Goal: Find specific page/section

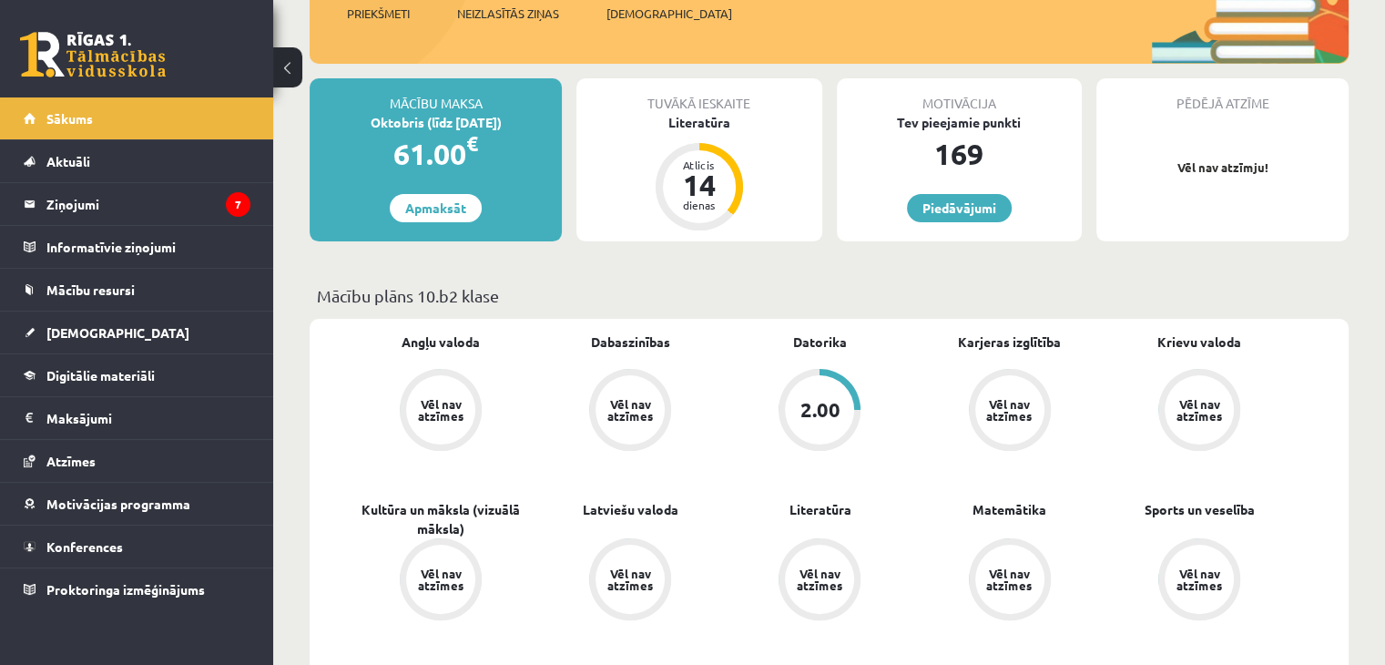
scroll to position [273, 0]
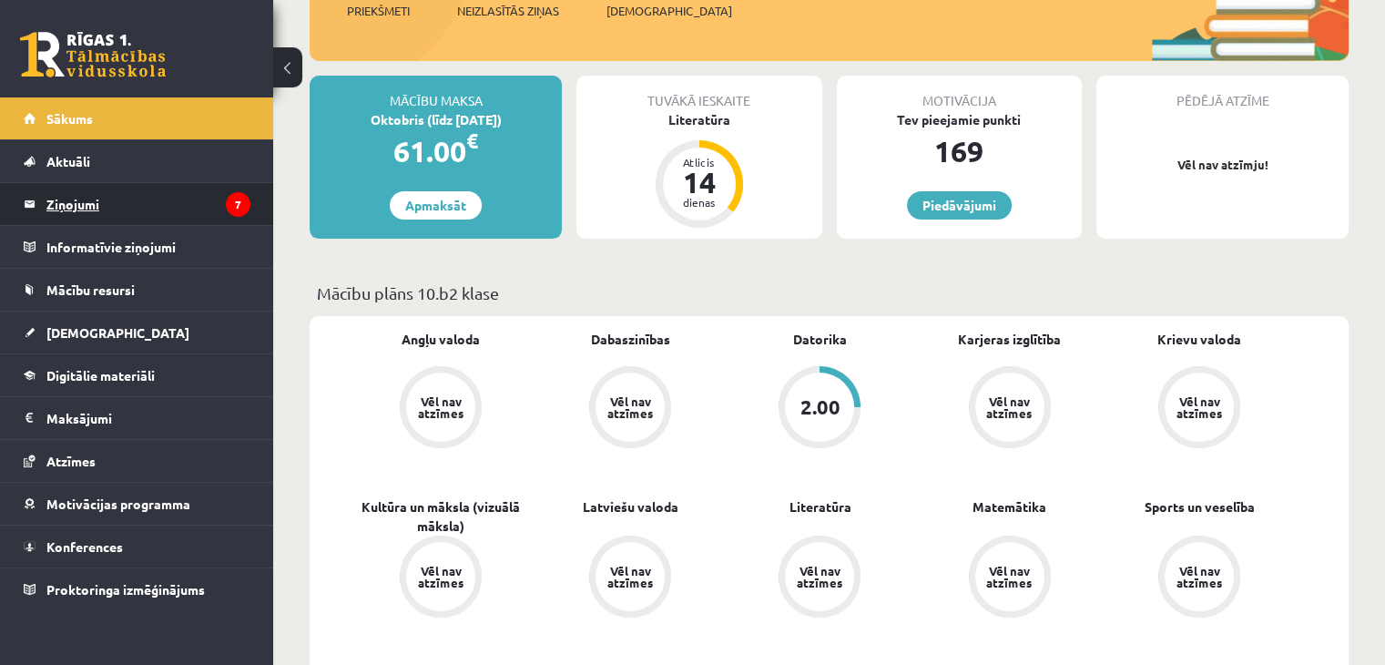
click at [80, 205] on legend "Ziņojumi 7" at bounding box center [148, 204] width 204 height 42
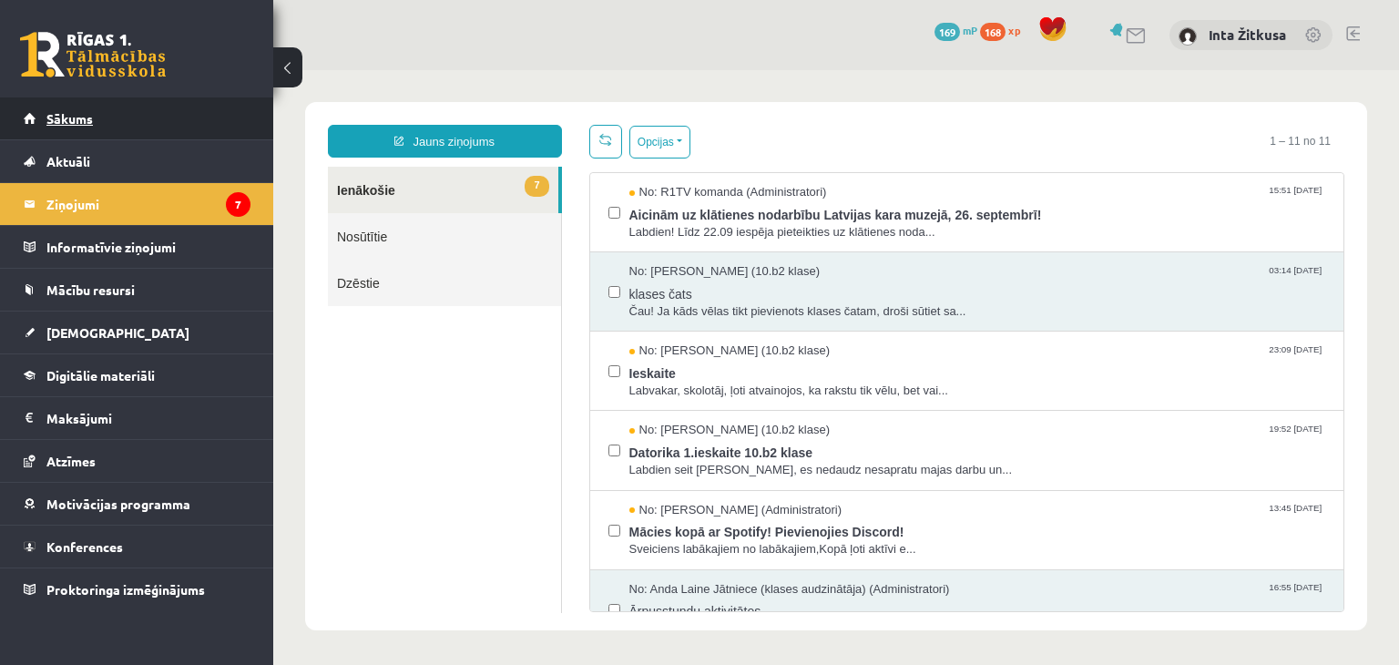
click at [80, 117] on span "Sākums" at bounding box center [69, 118] width 46 height 16
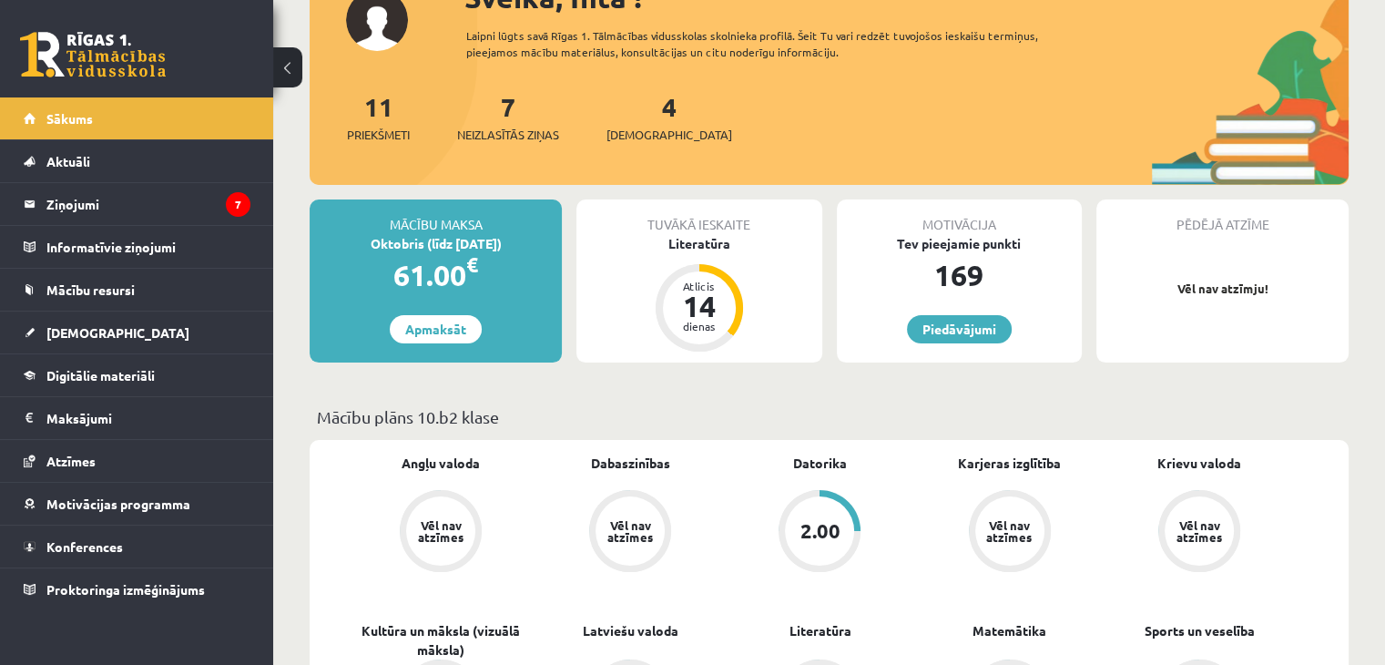
scroll to position [182, 0]
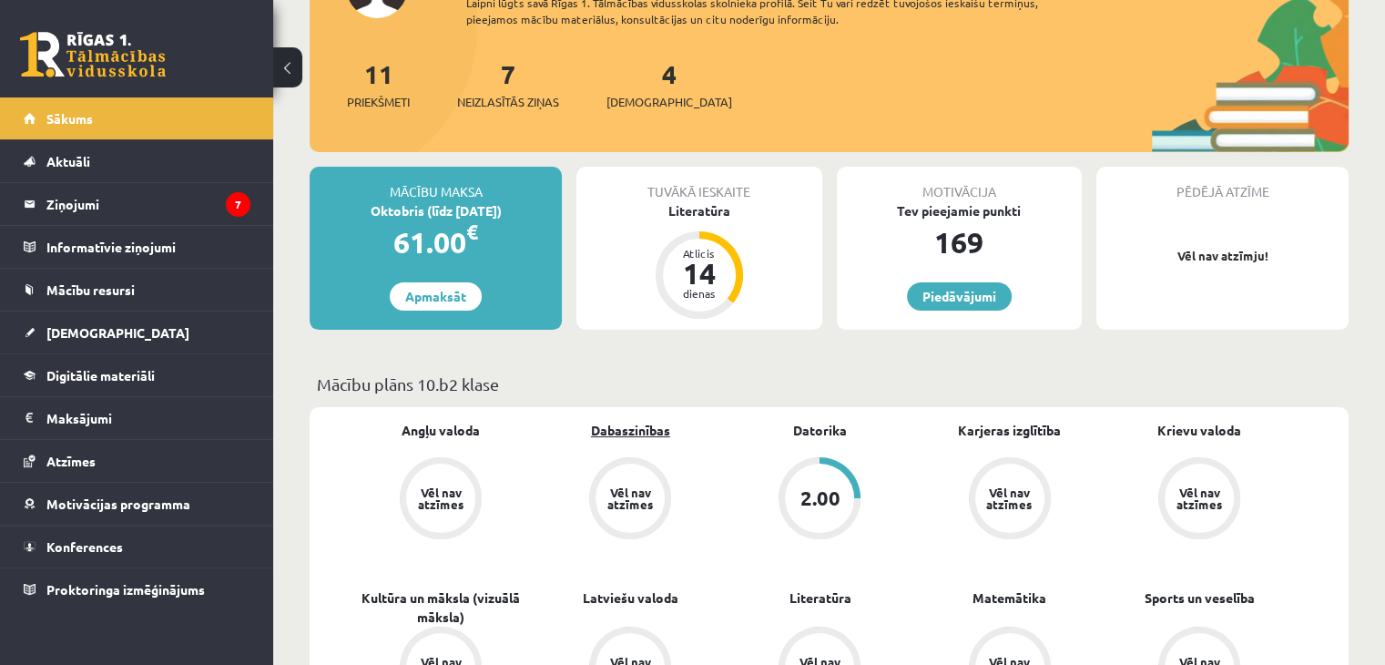
click at [624, 431] on link "Dabaszinības" at bounding box center [630, 430] width 79 height 19
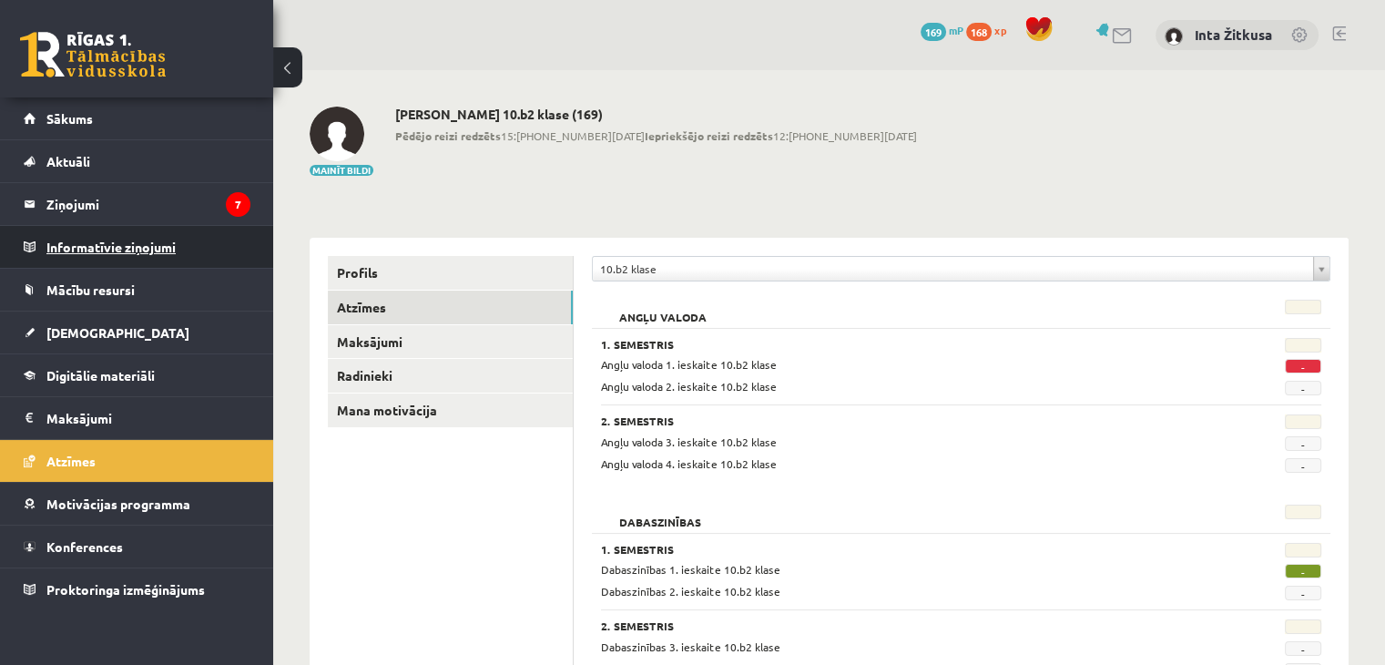
click at [142, 240] on legend "Informatīvie ziņojumi 0" at bounding box center [148, 247] width 204 height 42
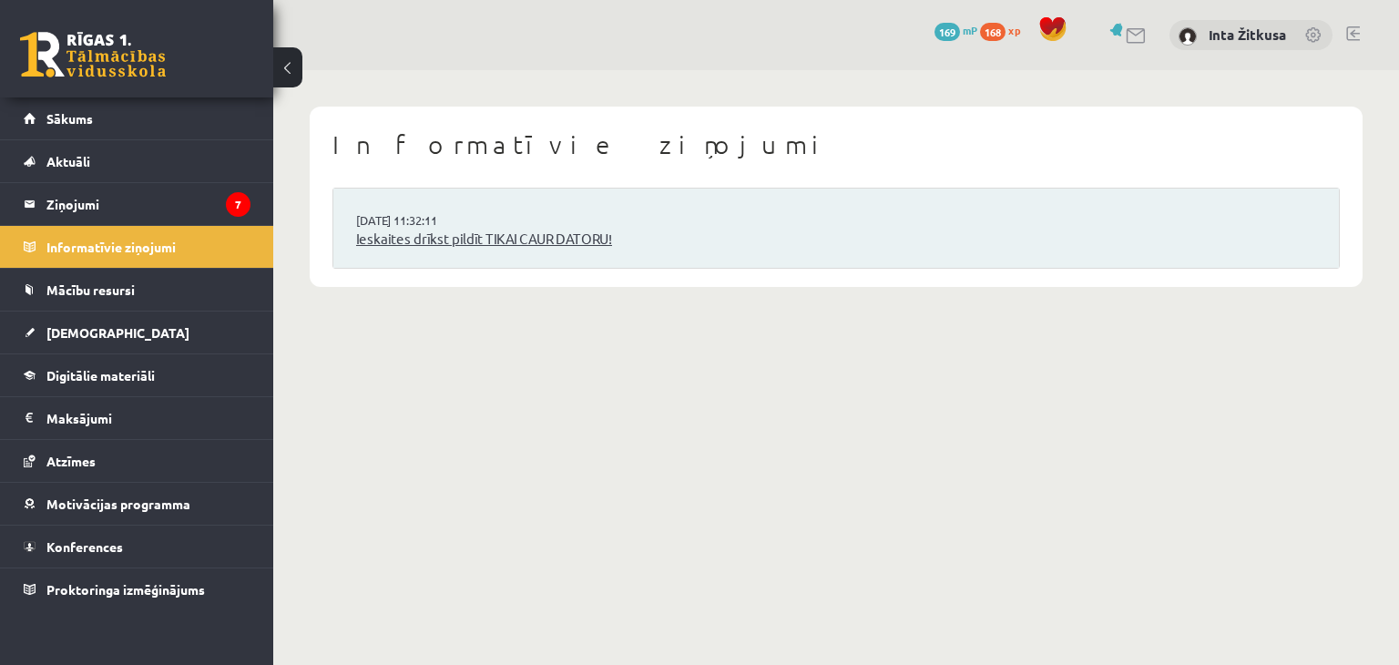
click at [521, 241] on link "Ieskaites drīkst pildīt TIKAI CAUR DATORU!" at bounding box center [836, 239] width 960 height 21
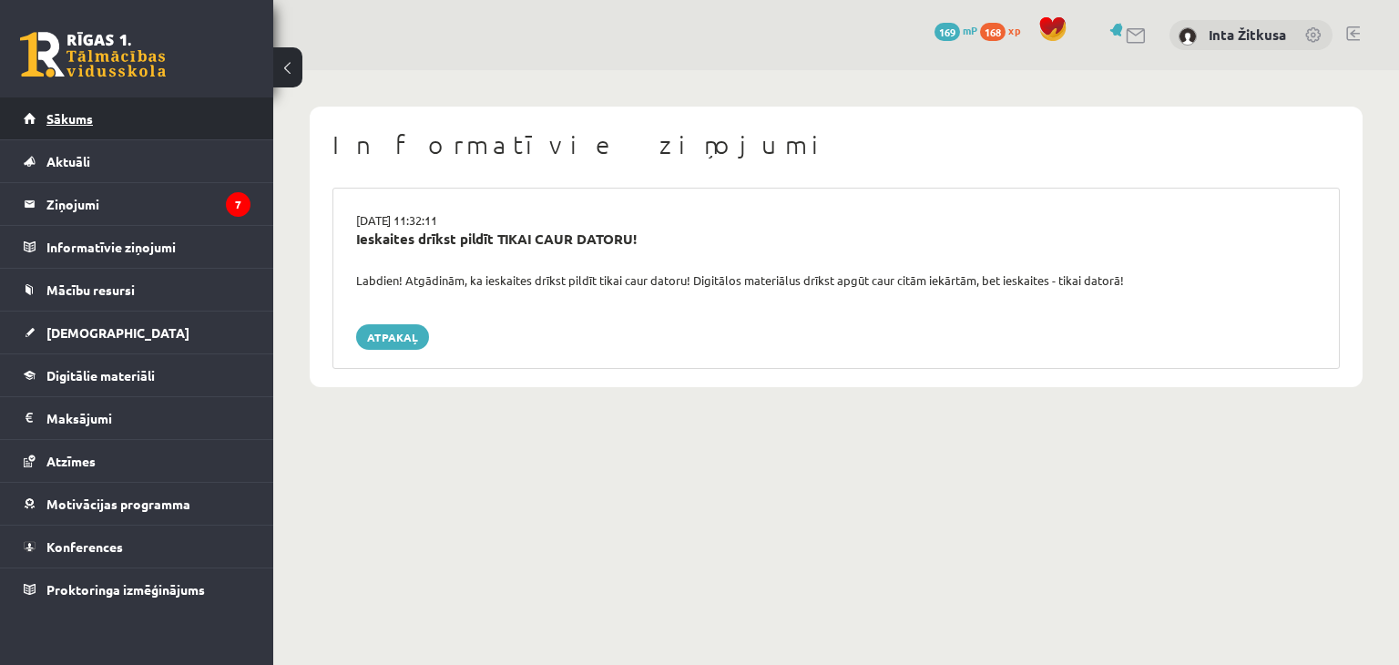
click at [161, 134] on link "Sākums" at bounding box center [137, 118] width 227 height 42
